Goal: Information Seeking & Learning: Find specific fact

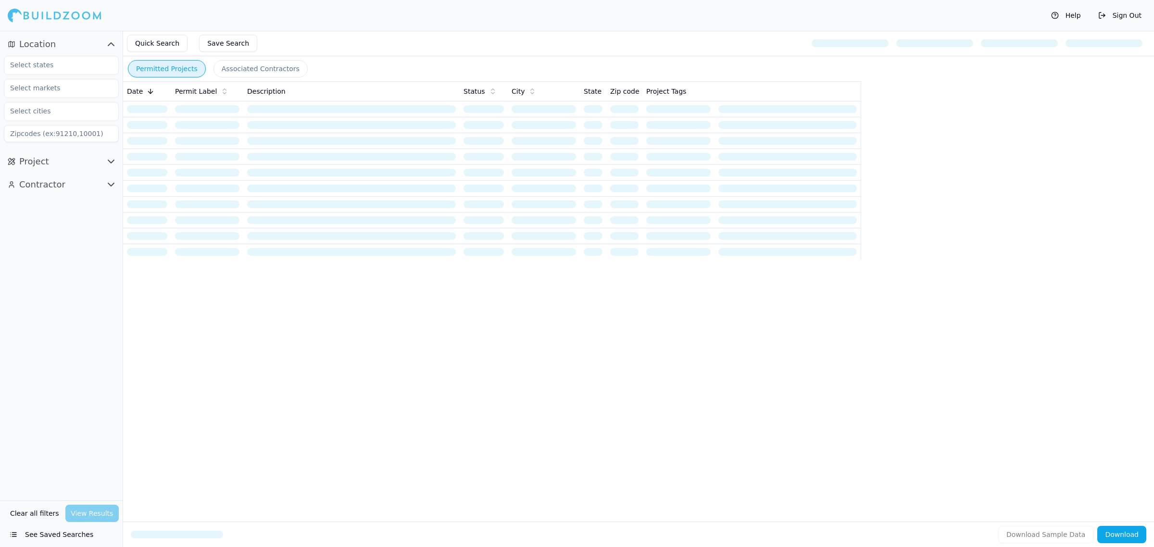
click at [111, 158] on icon "button" at bounding box center [111, 162] width 12 height 12
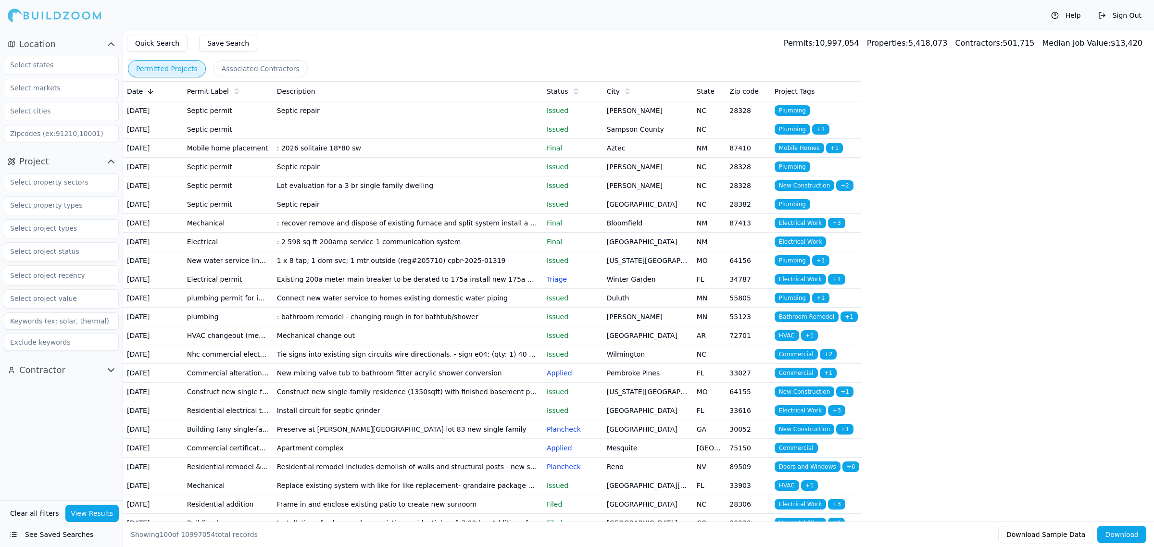
click at [109, 371] on icon "button" at bounding box center [111, 370] width 12 height 12
click at [62, 73] on input "text" at bounding box center [55, 64] width 102 height 17
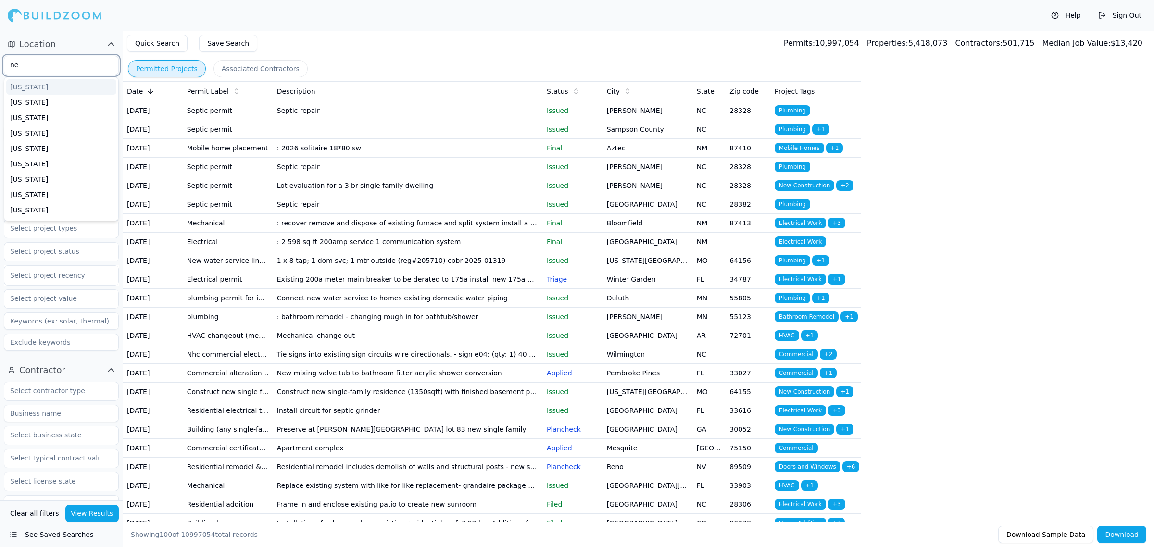
type input "new"
click at [50, 83] on div "[US_STATE]" at bounding box center [61, 86] width 110 height 15
click at [72, 0] on div "Help Sign Out" at bounding box center [577, 15] width 1154 height 31
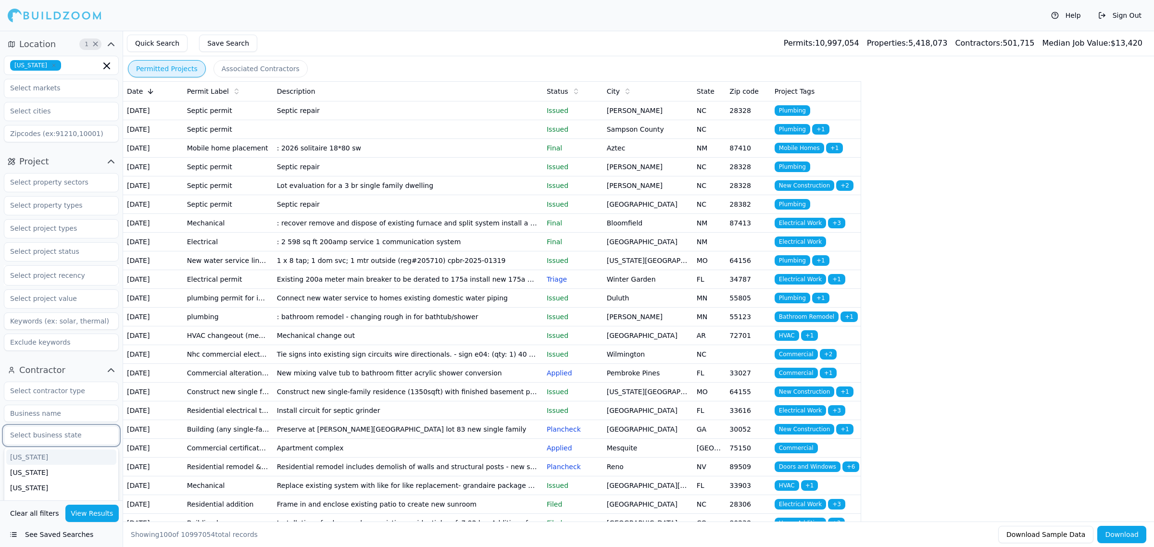
click at [52, 434] on input "text" at bounding box center [55, 434] width 102 height 17
click at [62, 343] on input at bounding box center [61, 342] width 115 height 17
click at [56, 457] on input "text" at bounding box center [55, 457] width 102 height 17
click at [65, 439] on input "text" at bounding box center [55, 434] width 102 height 17
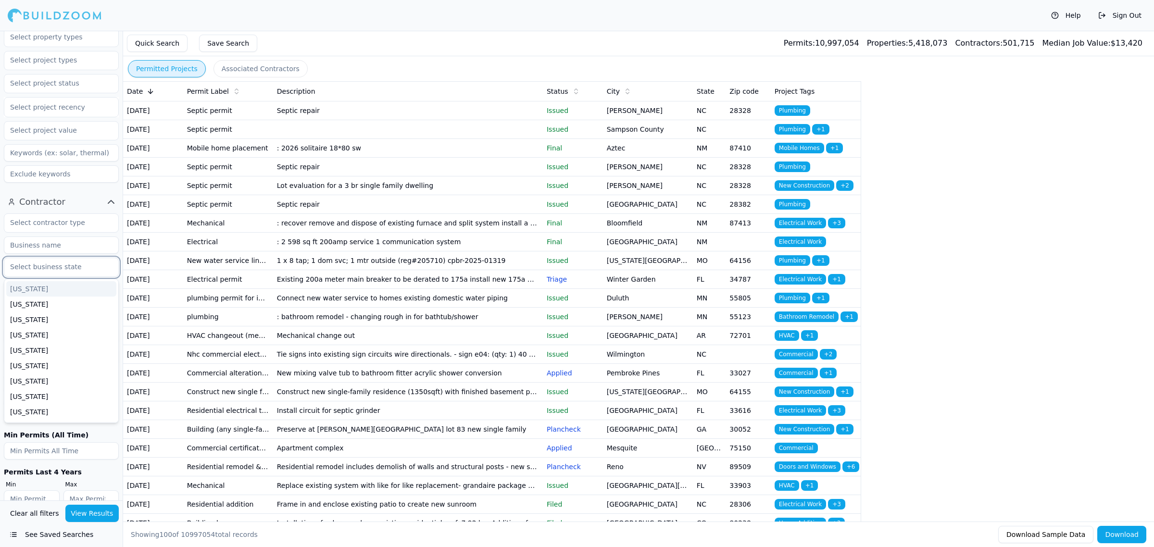
scroll to position [180, 0]
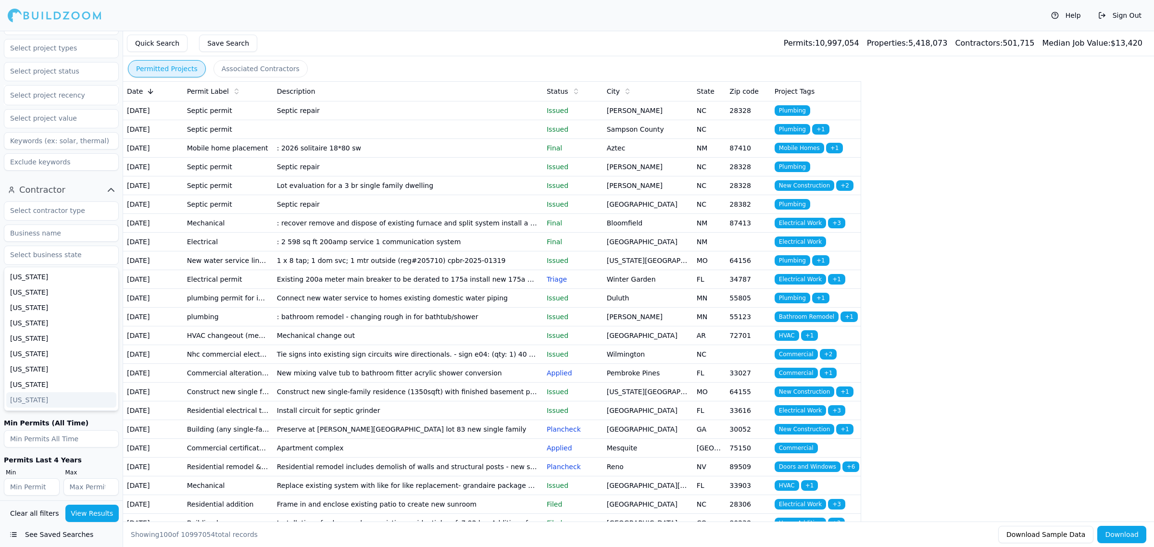
click at [56, 438] on input "number" at bounding box center [61, 438] width 115 height 17
click at [76, 229] on input at bounding box center [61, 233] width 115 height 17
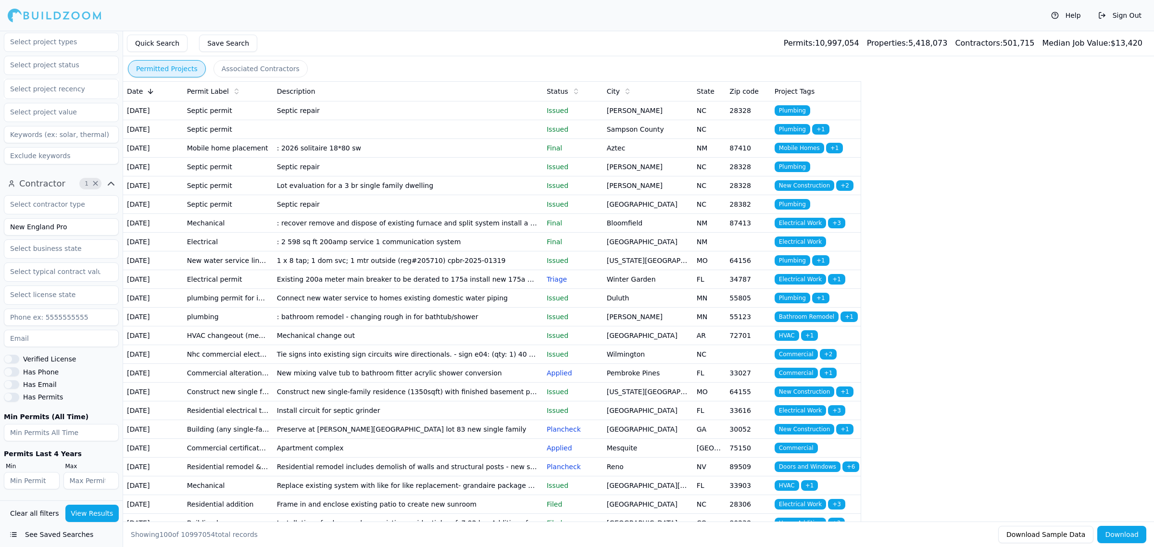
type input "New England Pro"
click at [74, 518] on button "View Results" at bounding box center [92, 513] width 54 height 17
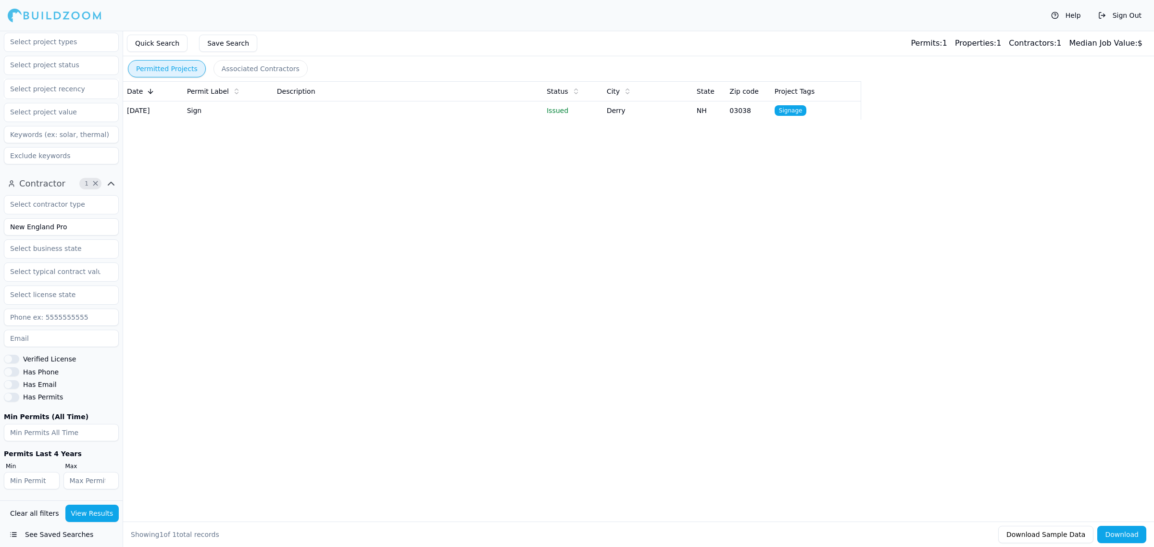
click at [613, 109] on td "Derry" at bounding box center [648, 110] width 90 height 19
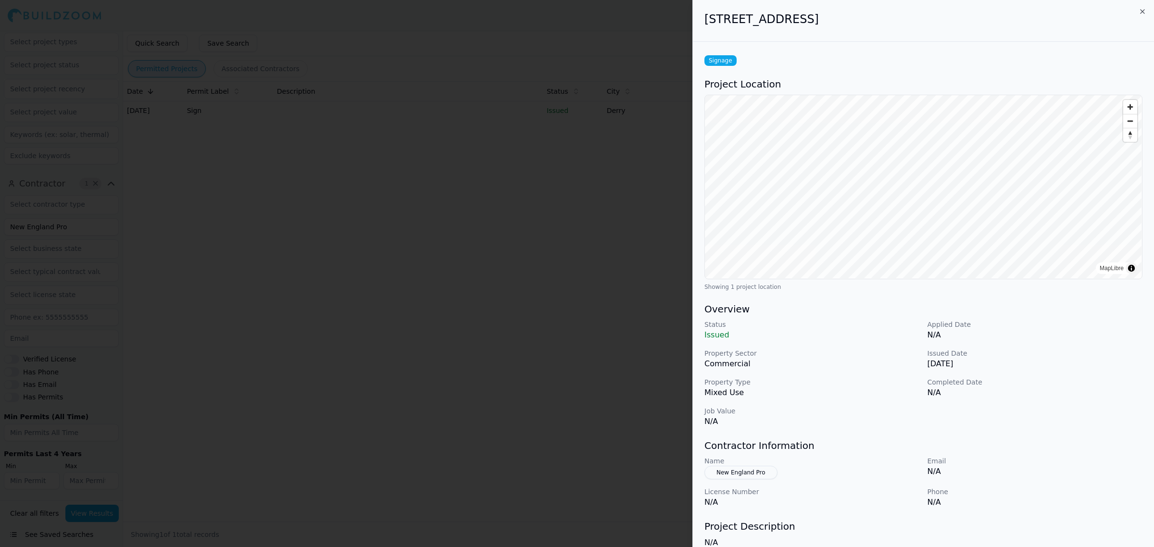
scroll to position [91, 0]
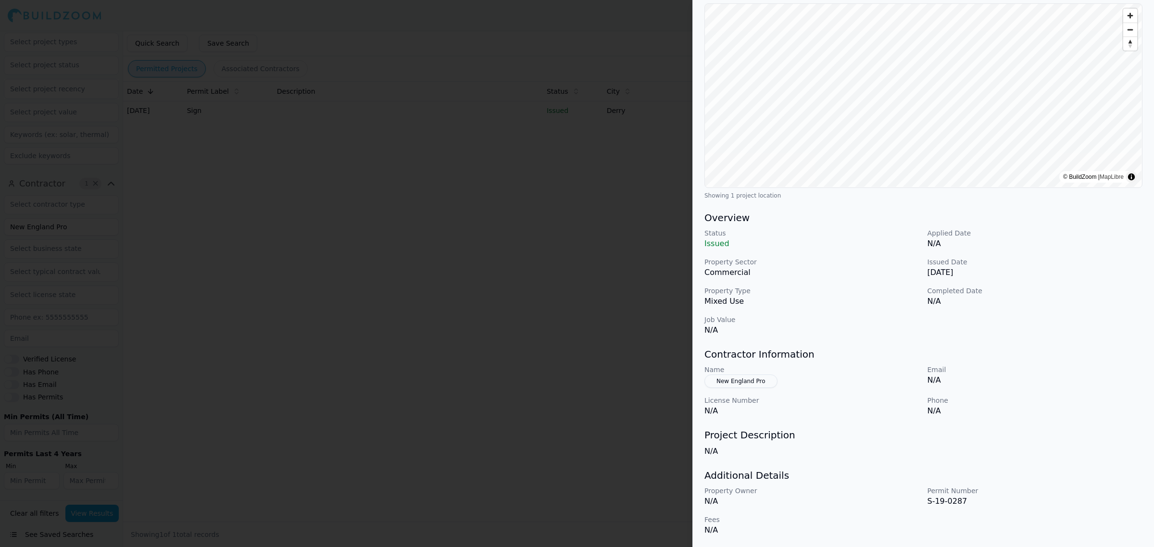
click at [768, 381] on button "New England Pro" at bounding box center [740, 380] width 73 height 13
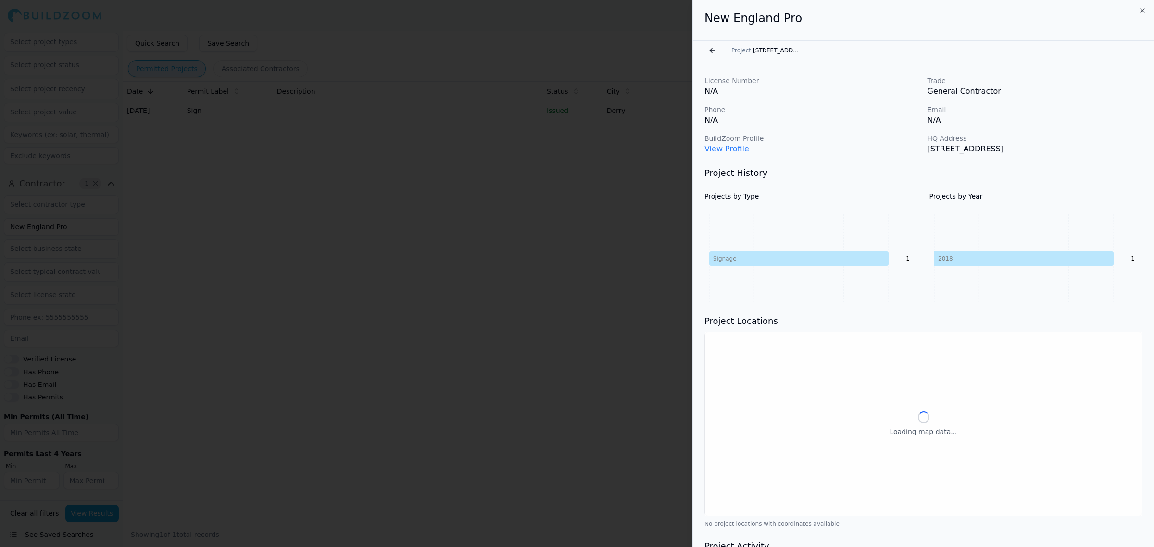
scroll to position [0, 0]
click at [727, 144] on p "View Profile" at bounding box center [811, 150] width 215 height 12
click at [727, 145] on link "View Profile" at bounding box center [726, 149] width 45 height 9
click at [899, 157] on div "License Number N/A Trade General Contractor Phone N/A Email N/A BuildZoom Profi…" at bounding box center [923, 335] width 461 height 541
click at [558, 148] on div at bounding box center [577, 273] width 1154 height 547
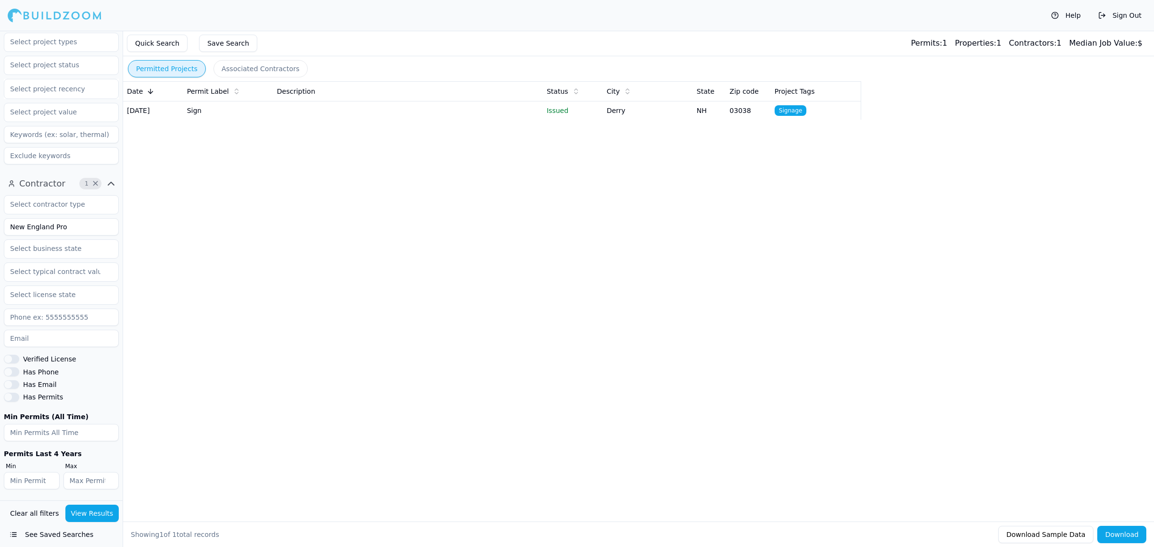
click at [703, 207] on div "Permitted Projects Associated Contractors Date Permit Label Description Status …" at bounding box center [638, 289] width 1031 height 516
click at [533, 429] on div "Permitted Projects Associated Contractors Date Permit Label Description Status …" at bounding box center [638, 289] width 1031 height 516
drag, startPoint x: 625, startPoint y: 434, endPoint x: 637, endPoint y: 384, distance: 51.4
click at [637, 416] on div "Permitted Projects Associated Contractors Date Permit Label Description Status …" at bounding box center [638, 289] width 1031 height 516
